Goal: Task Accomplishment & Management: Manage account settings

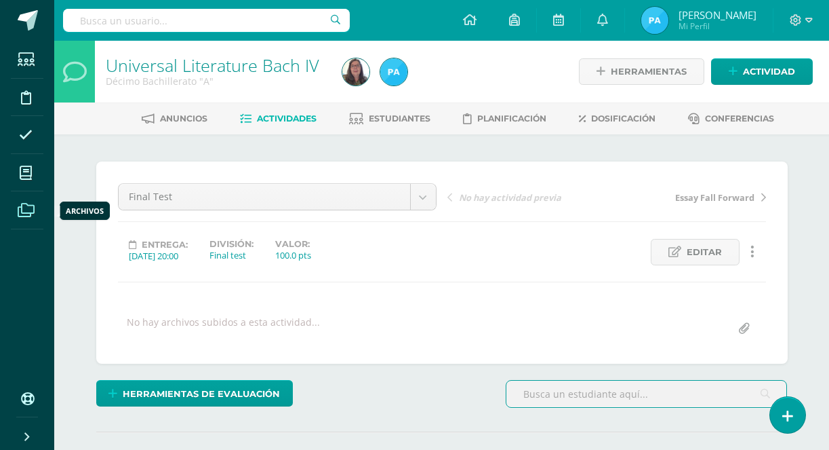
click at [35, 214] on span at bounding box center [26, 210] width 31 height 31
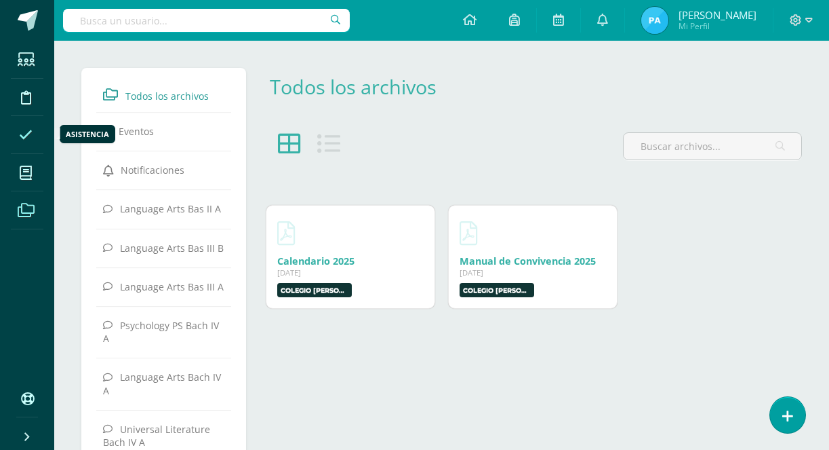
click at [30, 138] on icon at bounding box center [26, 135] width 14 height 14
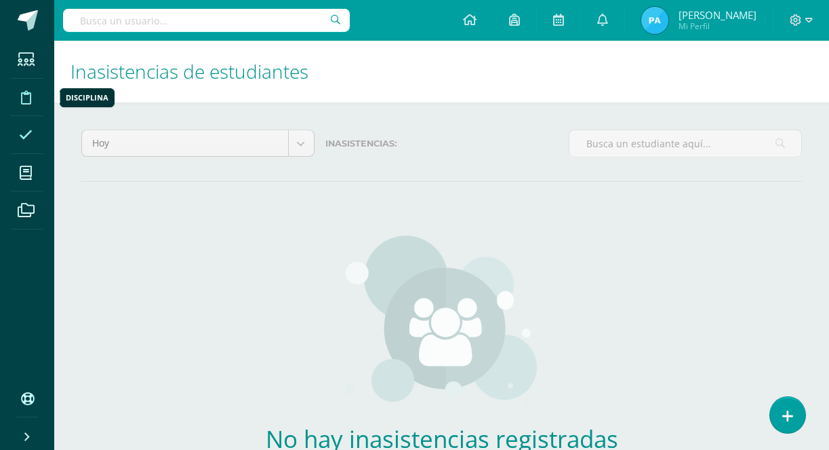
click at [34, 102] on span at bounding box center [26, 96] width 31 height 31
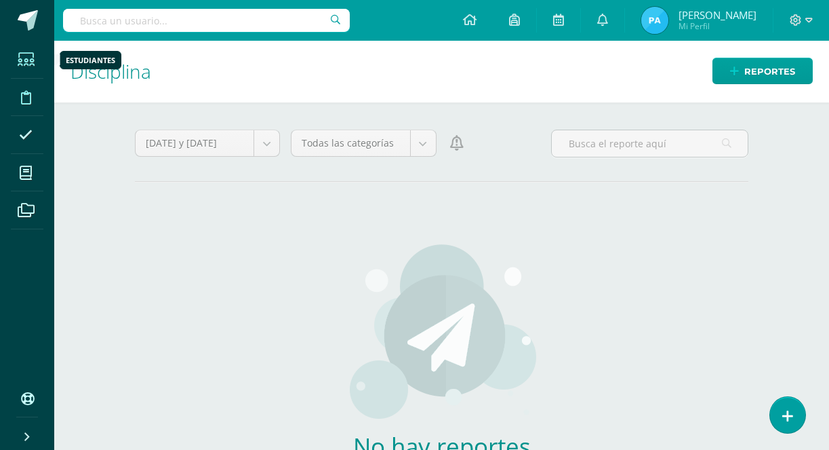
click at [30, 57] on icon at bounding box center [26, 60] width 17 height 14
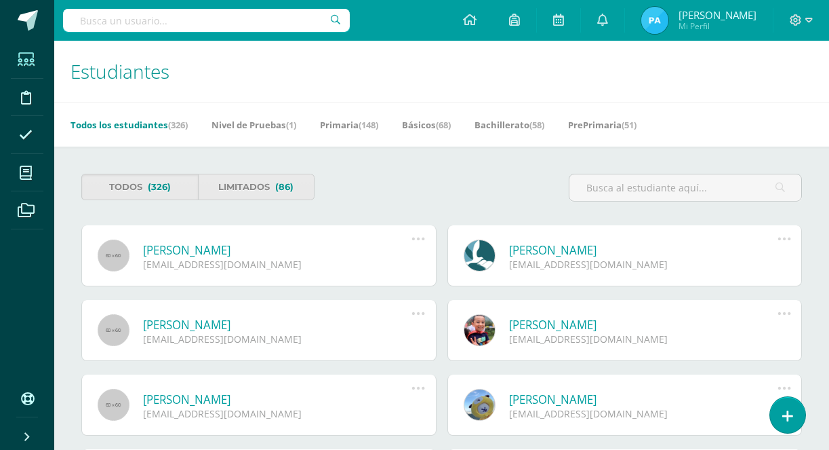
click at [268, 249] on link "Arianna Isabella Aguilar Herrera" at bounding box center [277, 250] width 269 height 16
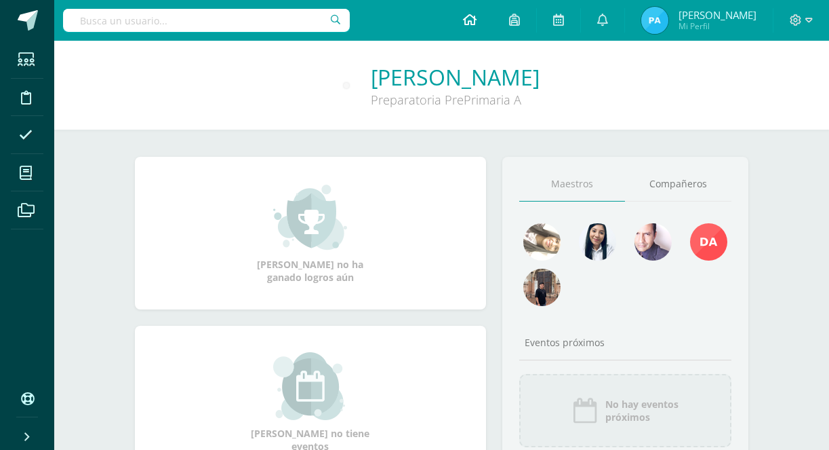
click at [477, 23] on icon at bounding box center [470, 20] width 14 height 12
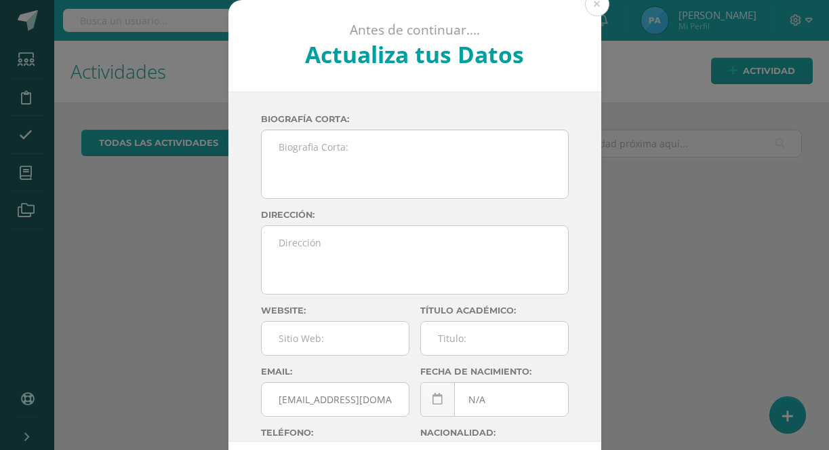
click at [28, 19] on div "Antes de continuar.... Actualiza tus Datos Paula Mejía ThM99Kn8HnfUVewEfhctYNyk…" at bounding box center [414, 255] width 818 height 511
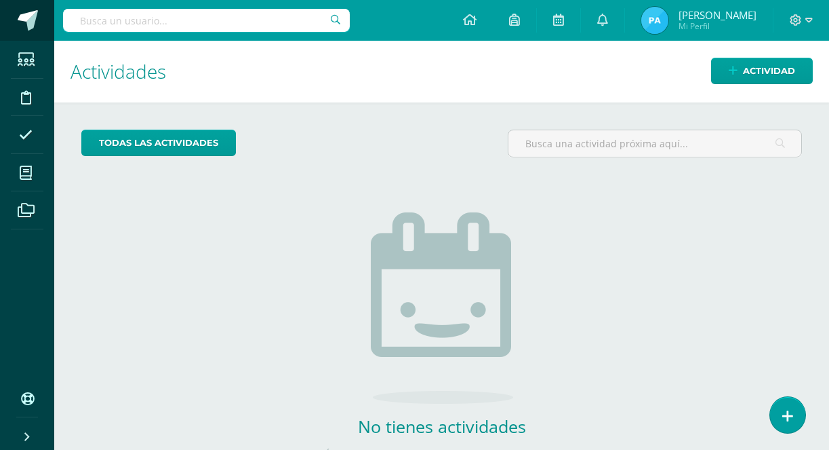
click at [27, 23] on span at bounding box center [28, 20] width 20 height 20
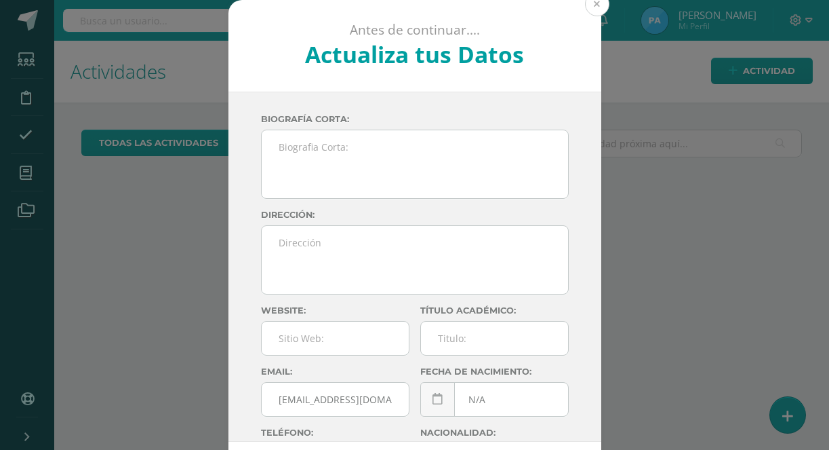
click at [591, 9] on button at bounding box center [597, 4] width 24 height 24
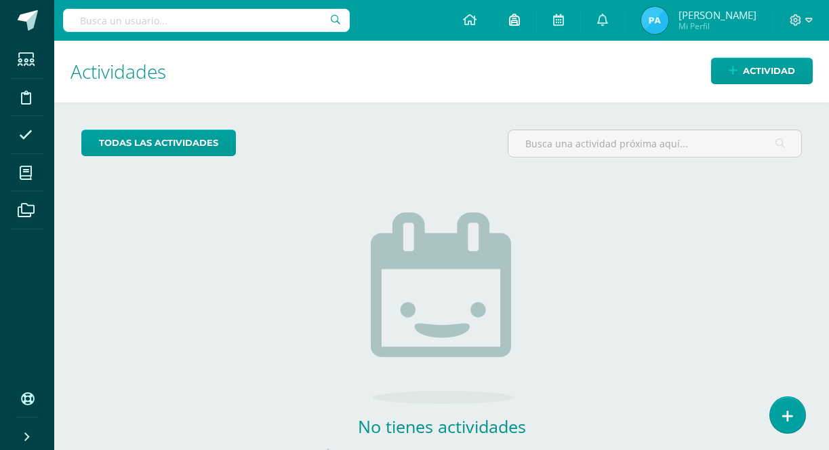
click at [520, 24] on icon at bounding box center [514, 20] width 11 height 12
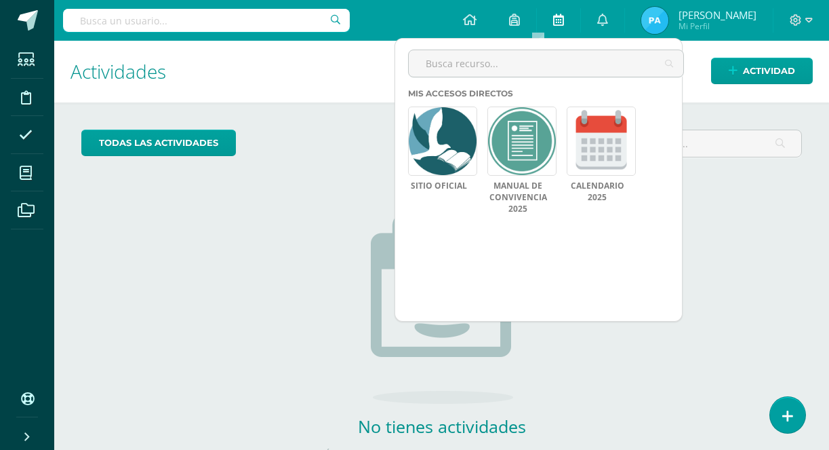
click at [564, 20] on icon at bounding box center [558, 20] width 11 height 12
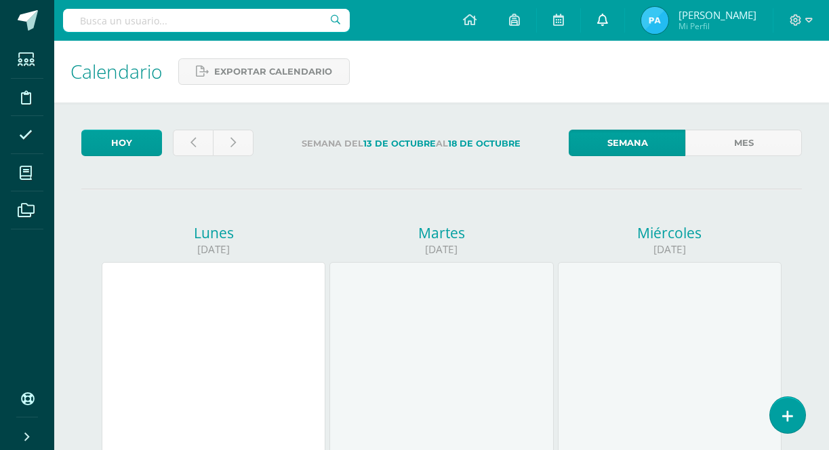
click at [608, 20] on icon at bounding box center [602, 20] width 11 height 12
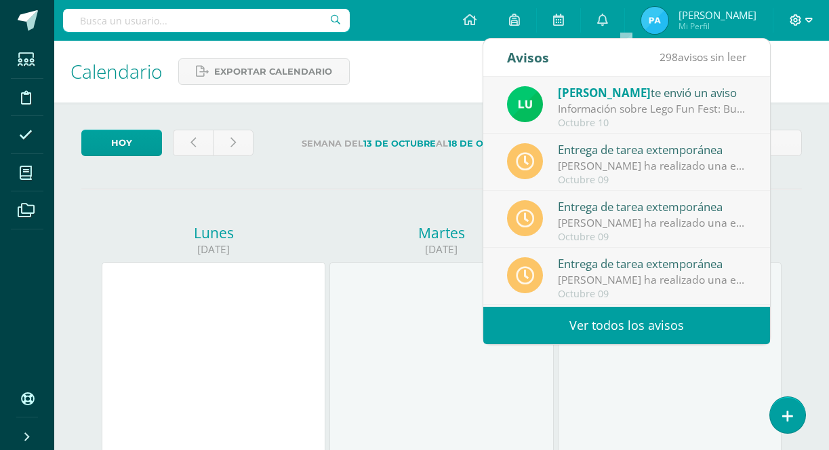
click at [809, 22] on icon at bounding box center [809, 20] width 7 height 5
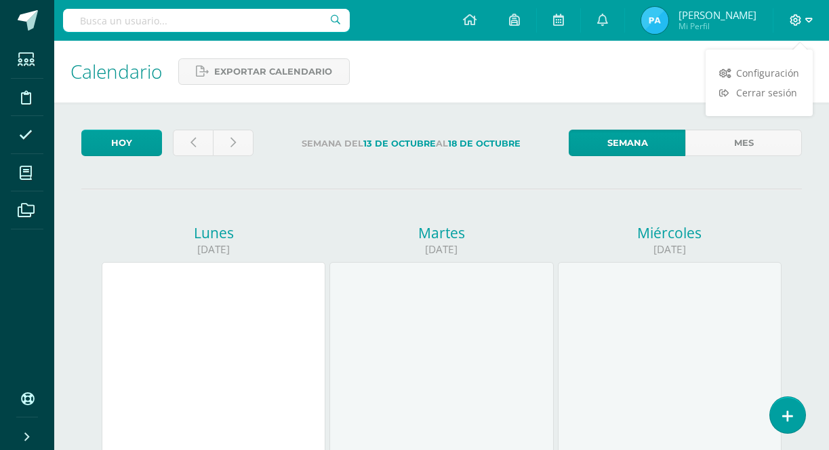
click at [809, 22] on icon at bounding box center [809, 20] width 7 height 5
click at [738, 30] on span "Mi Perfil" at bounding box center [718, 26] width 78 height 12
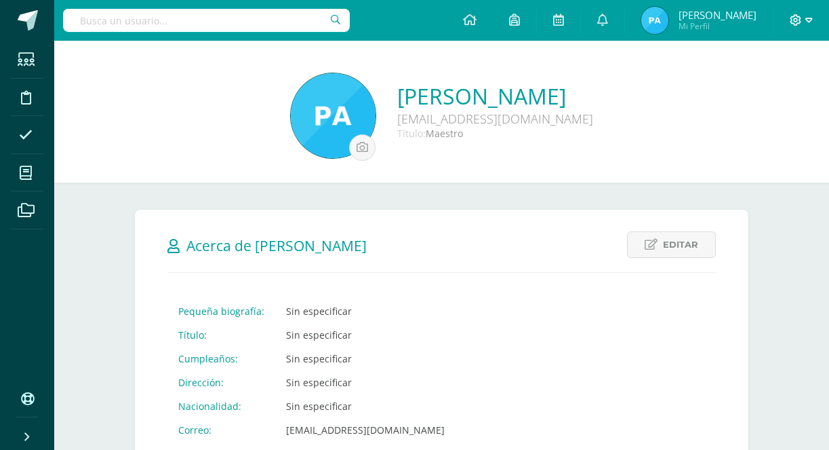
click at [810, 26] on span at bounding box center [801, 20] width 23 height 15
click at [728, 69] on icon at bounding box center [725, 72] width 12 height 9
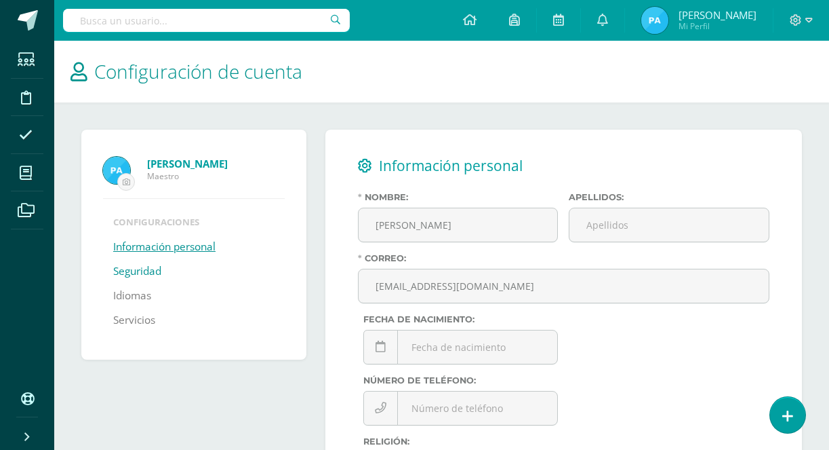
click at [149, 275] on link "Seguridad" at bounding box center [137, 271] width 48 height 24
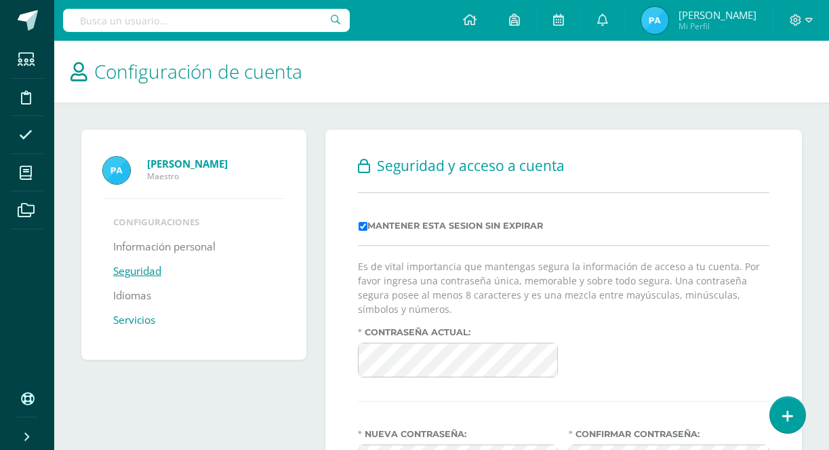
click at [145, 328] on link "Servicios" at bounding box center [134, 320] width 42 height 24
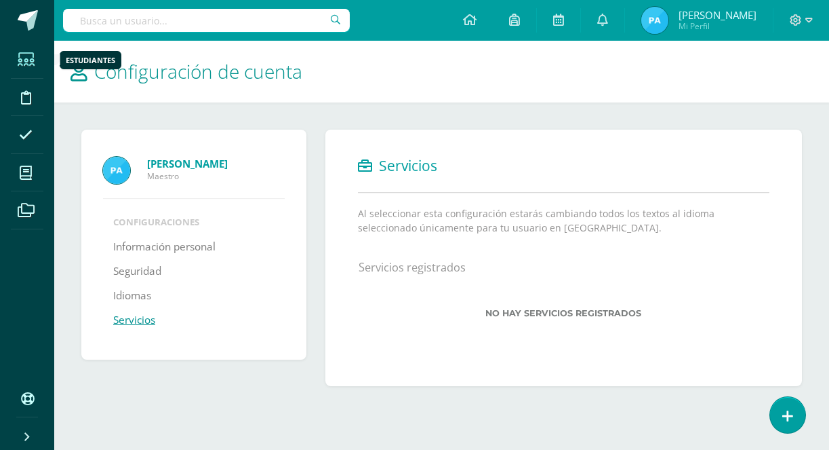
click at [28, 64] on icon at bounding box center [26, 60] width 17 height 14
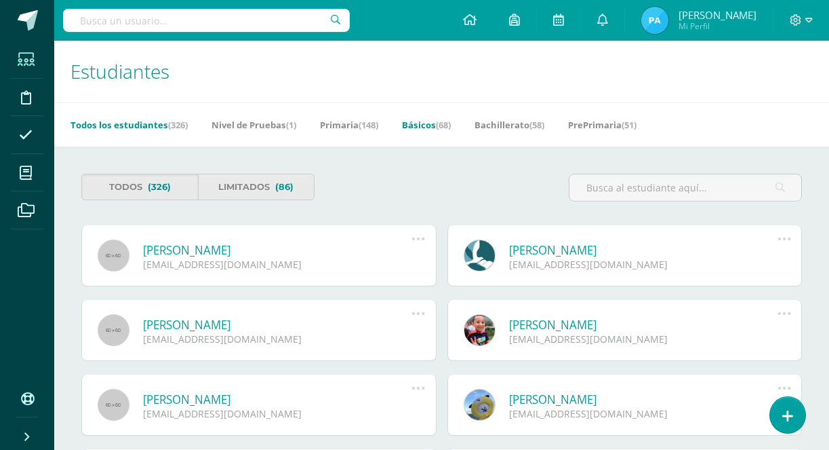
click at [440, 130] on link "Básicos (68)" at bounding box center [426, 125] width 49 height 22
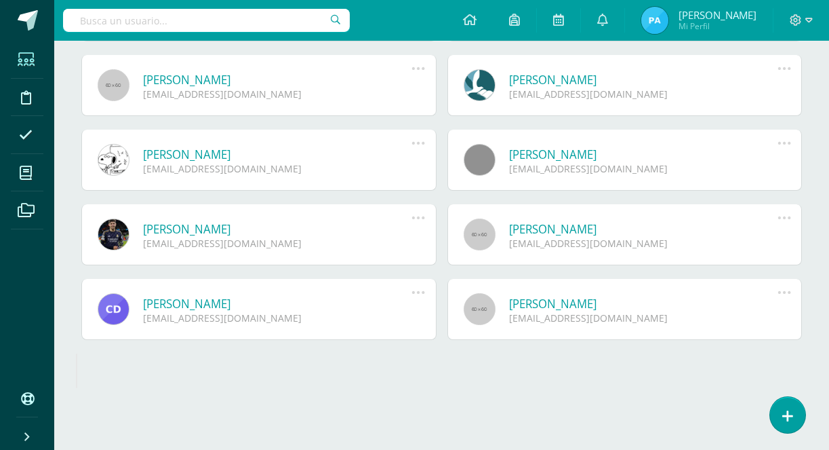
scroll to position [767, 0]
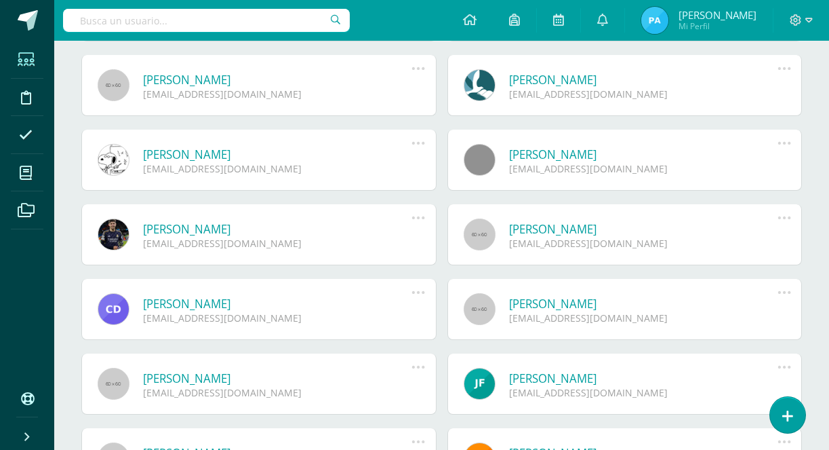
click at [539, 152] on link "Luis Emiliano Cruz Hernández" at bounding box center [643, 154] width 269 height 16
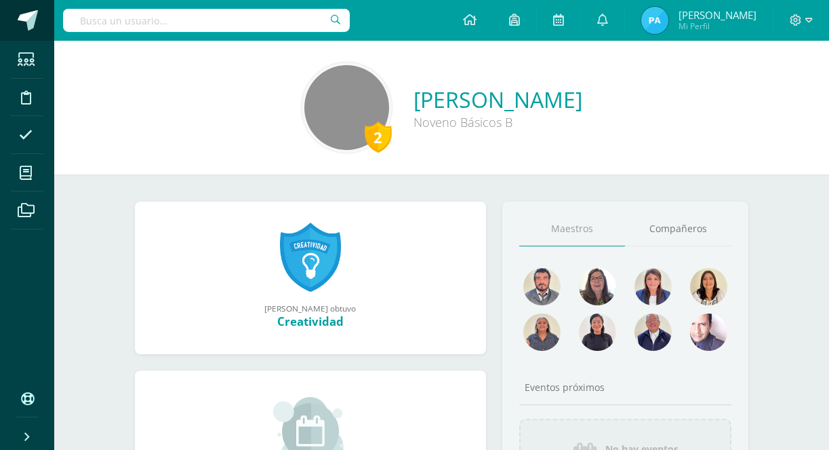
click at [32, 22] on span at bounding box center [28, 20] width 20 height 20
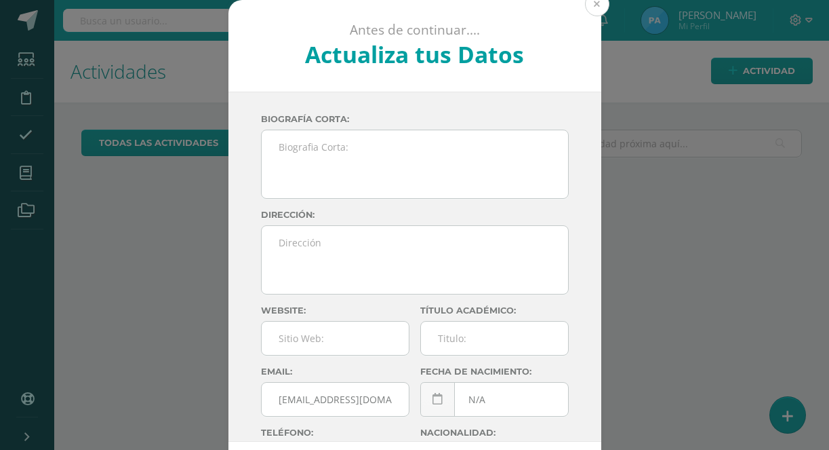
click at [598, 12] on button at bounding box center [597, 4] width 24 height 24
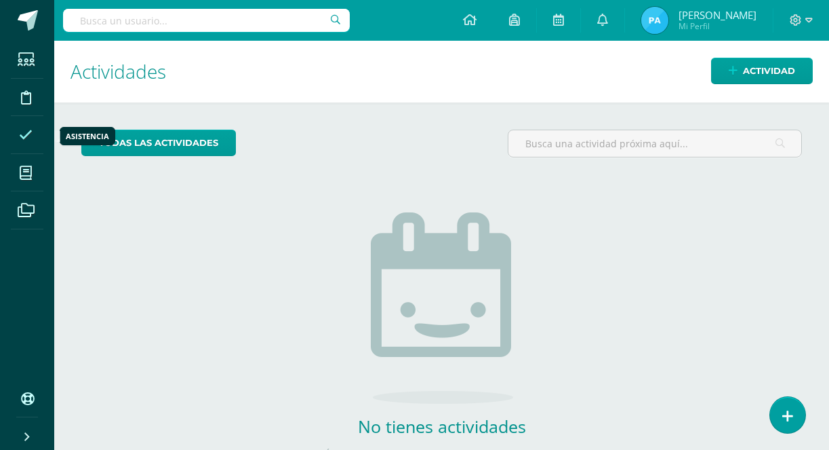
click at [26, 138] on icon at bounding box center [26, 135] width 14 height 14
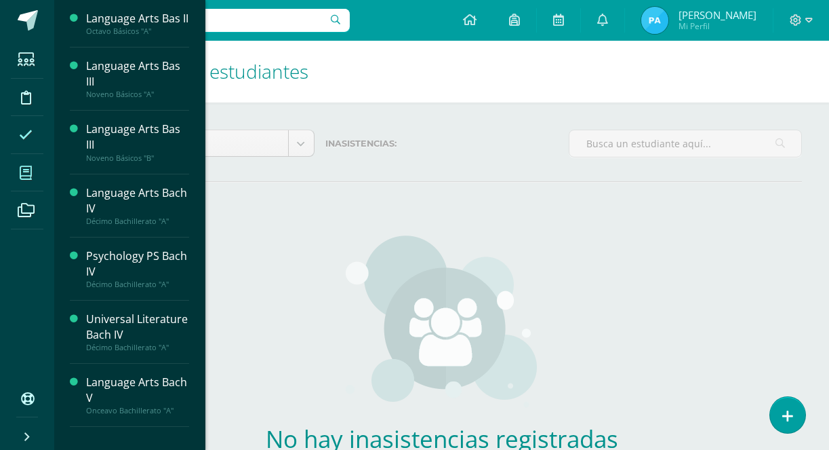
click at [25, 177] on icon at bounding box center [26, 173] width 12 height 14
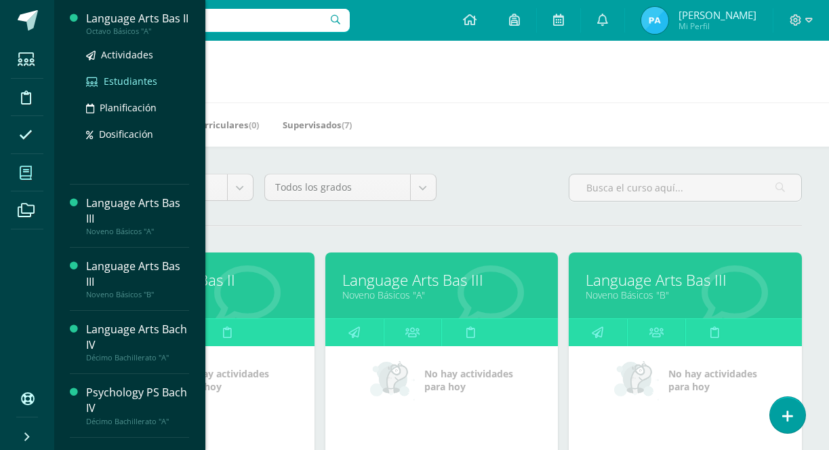
click at [129, 87] on span "Estudiantes" at bounding box center [131, 81] width 54 height 13
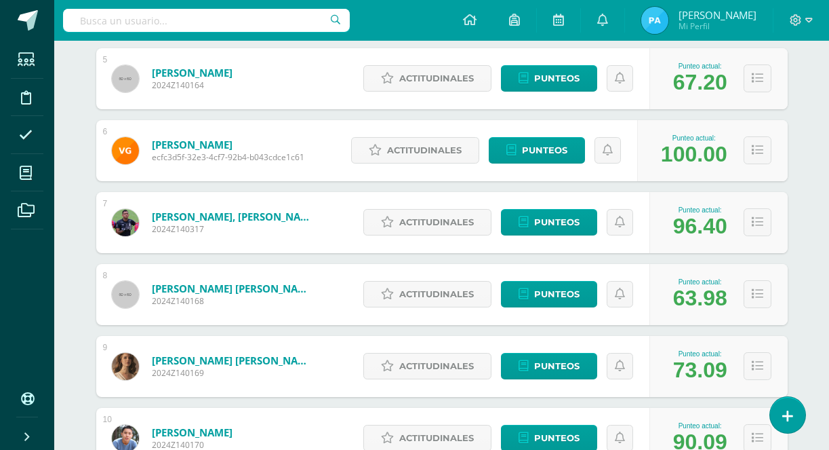
scroll to position [541, 0]
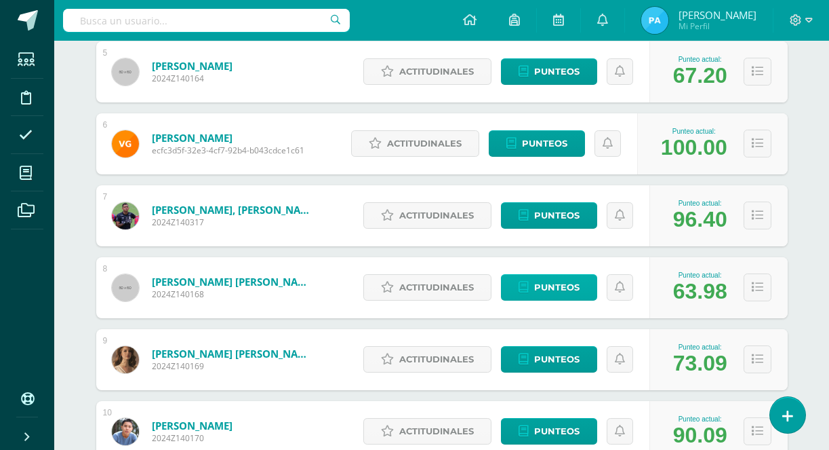
click at [545, 290] on span "Punteos" at bounding box center [556, 287] width 45 height 25
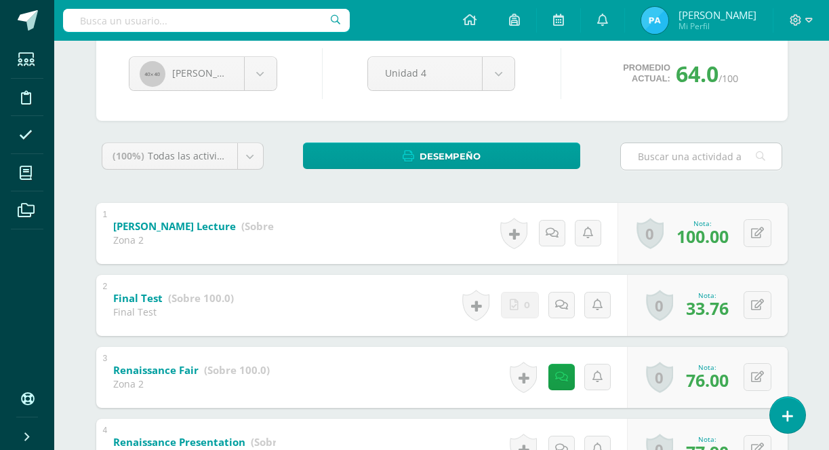
scroll to position [276, 0]
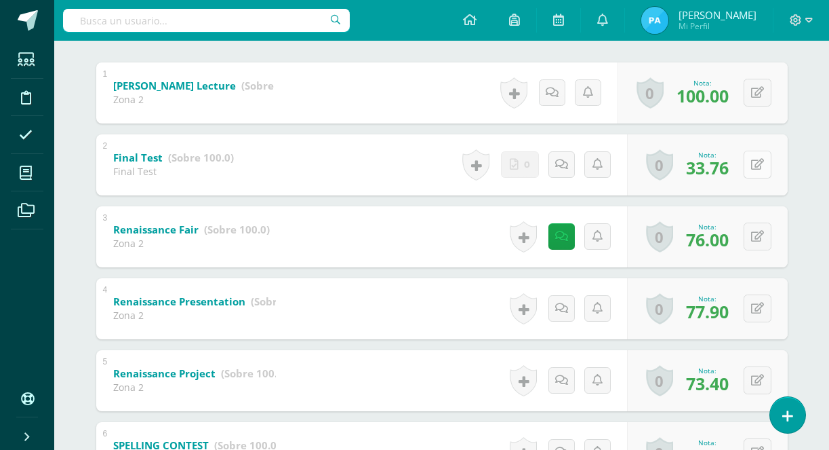
click at [758, 172] on button at bounding box center [758, 165] width 28 height 28
type input "78"
click at [725, 170] on icon at bounding box center [731, 169] width 12 height 12
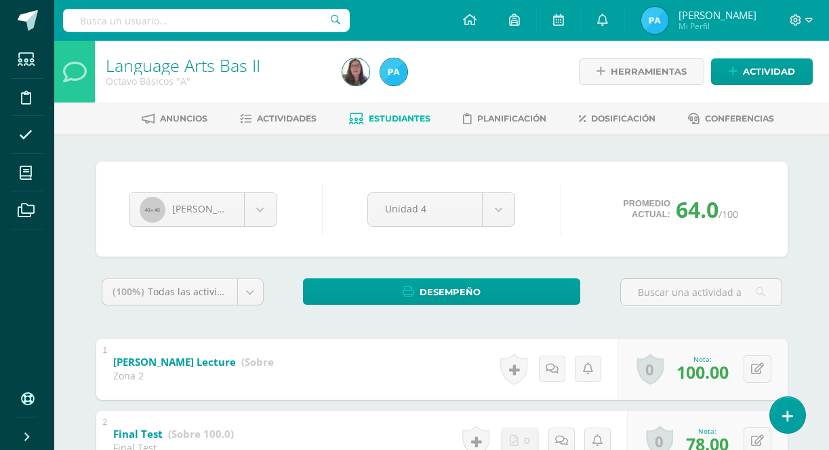
scroll to position [0, 0]
click at [401, 121] on span "Estudiantes" at bounding box center [400, 118] width 62 height 10
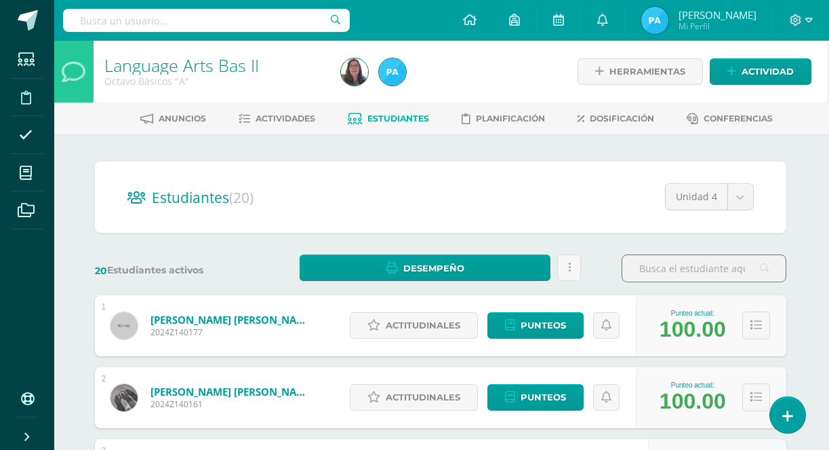
scroll to position [0, 1]
